Goal: Task Accomplishment & Management: Complete application form

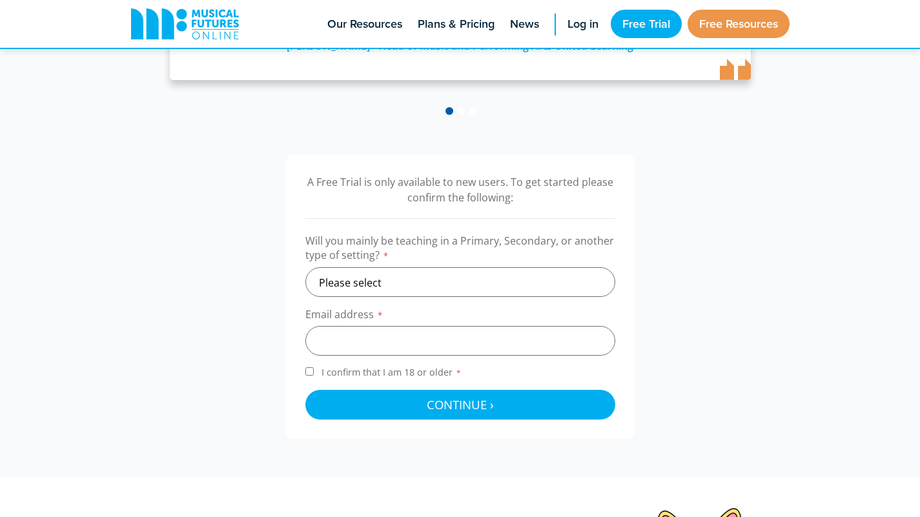
scroll to position [320, 0]
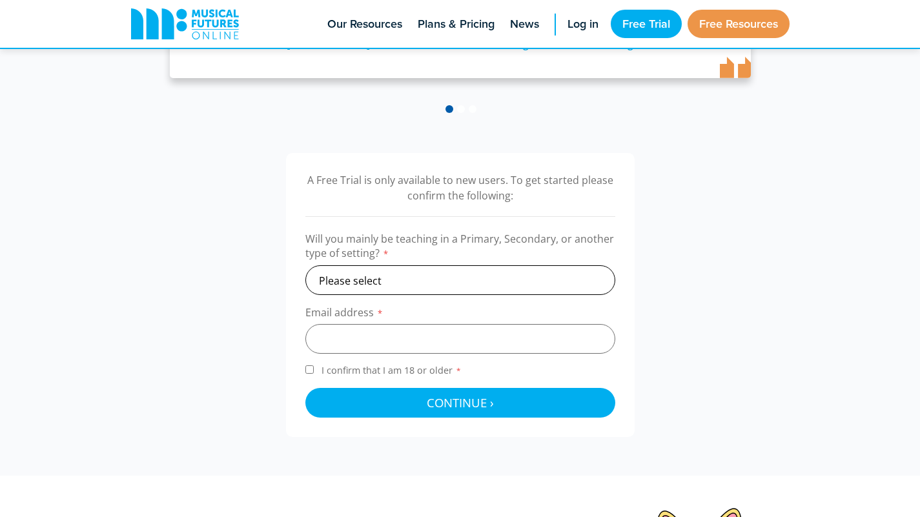
click at [402, 279] on select "Please select Primary Secondary Other" at bounding box center [461, 280] width 310 height 30
select select "secondary"
click at [306, 265] on select "Please select Primary Secondary Other" at bounding box center [461, 280] width 310 height 30
click at [379, 342] on input "email" at bounding box center [461, 339] width 310 height 30
type input "[EMAIL_ADDRESS][PERSON_NAME][DOMAIN_NAME]"
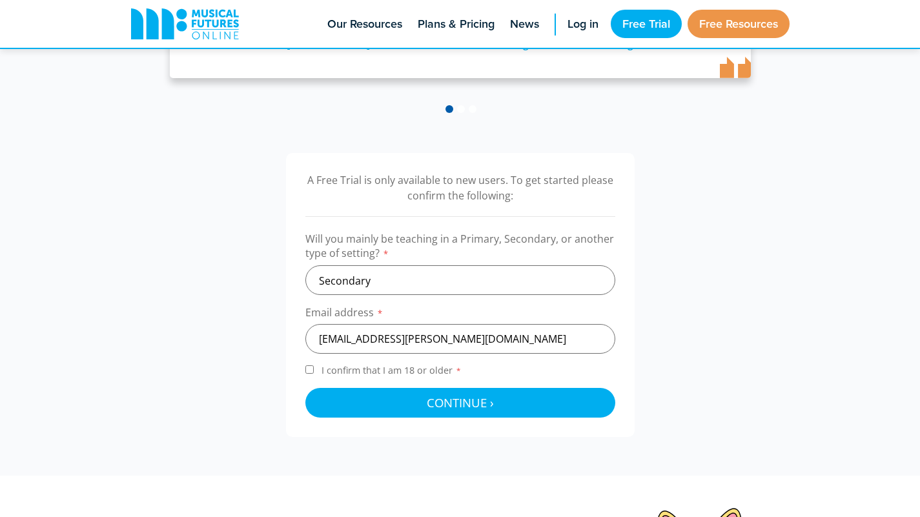
click at [375, 372] on span "I confirm that I am 18 or older *" at bounding box center [391, 370] width 145 height 12
click at [314, 372] on input "I confirm that I am 18 or older *" at bounding box center [310, 370] width 8 height 8
checkbox input "true"
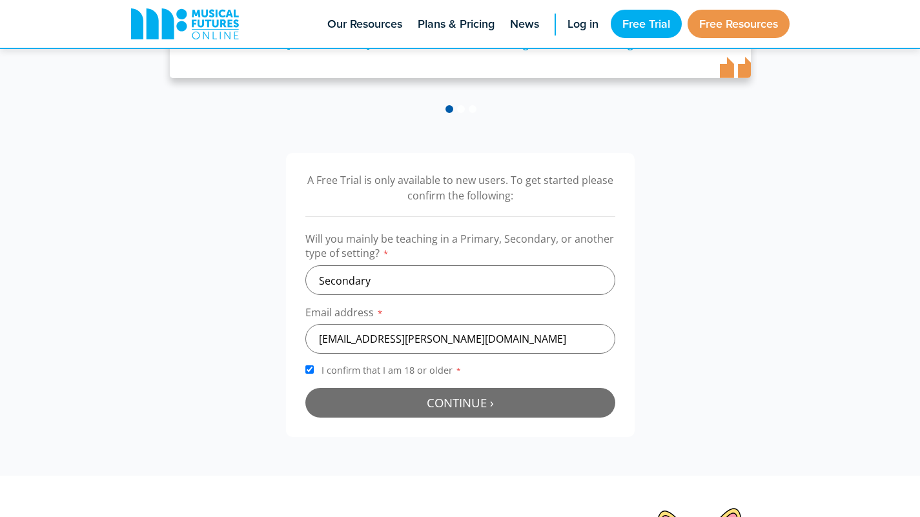
click at [371, 399] on button "Continue › Checking your details..." at bounding box center [461, 403] width 310 height 30
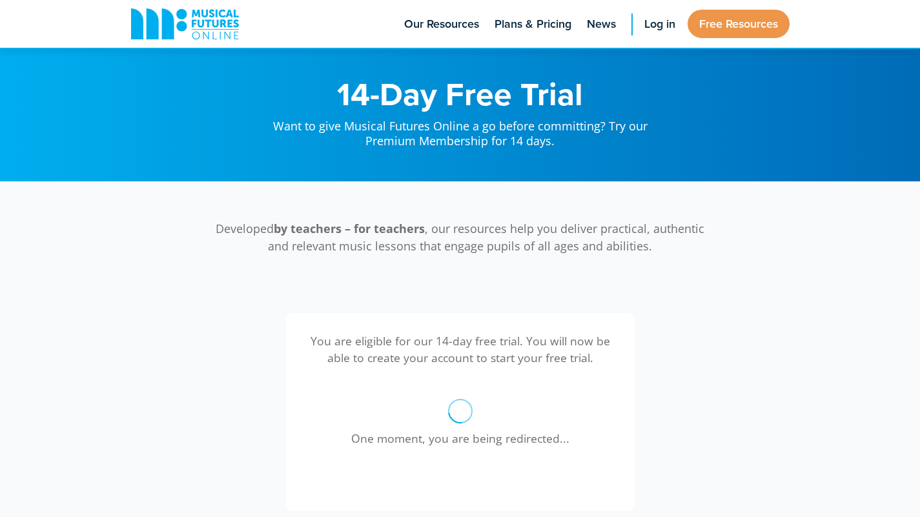
scroll to position [422, 0]
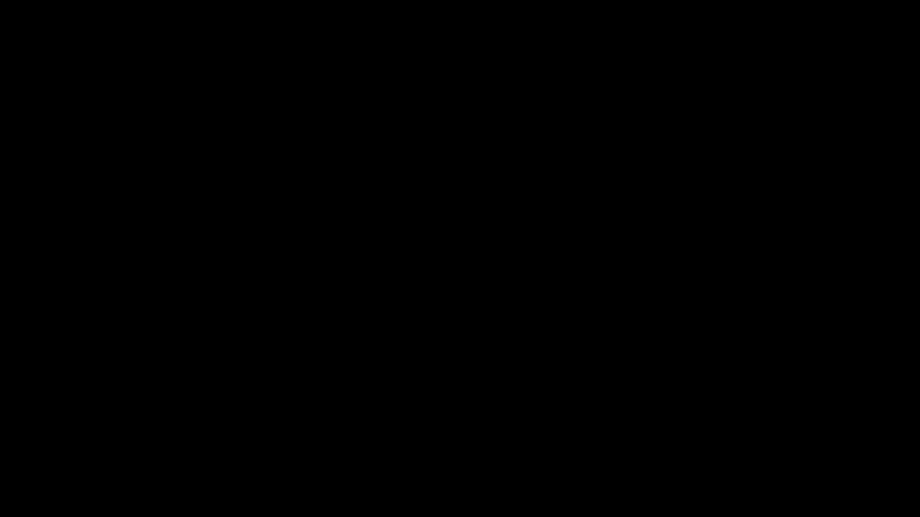
select select "secondary"
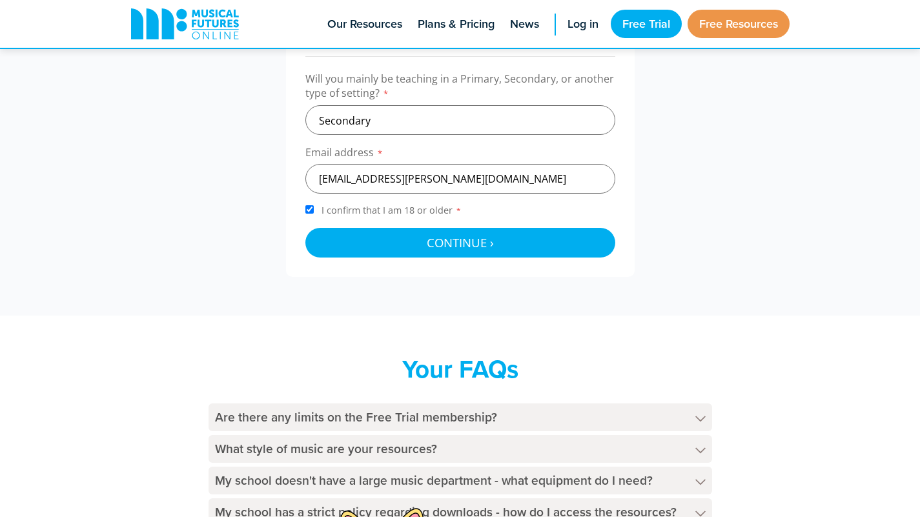
scroll to position [320, 0]
